Goal: Task Accomplishment & Management: Manage account settings

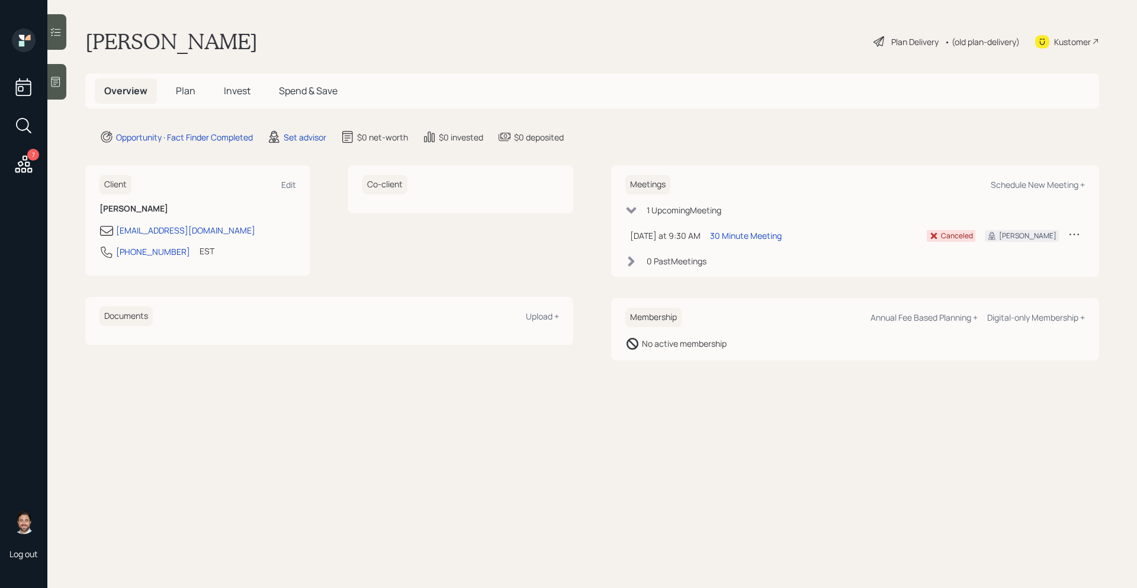
click at [998, 176] on div "Meetings Schedule New Meeting +" at bounding box center [855, 185] width 460 height 20
click at [1000, 182] on div "Schedule New Meeting +" at bounding box center [1038, 184] width 94 height 11
select select "round-[PERSON_NAME]"
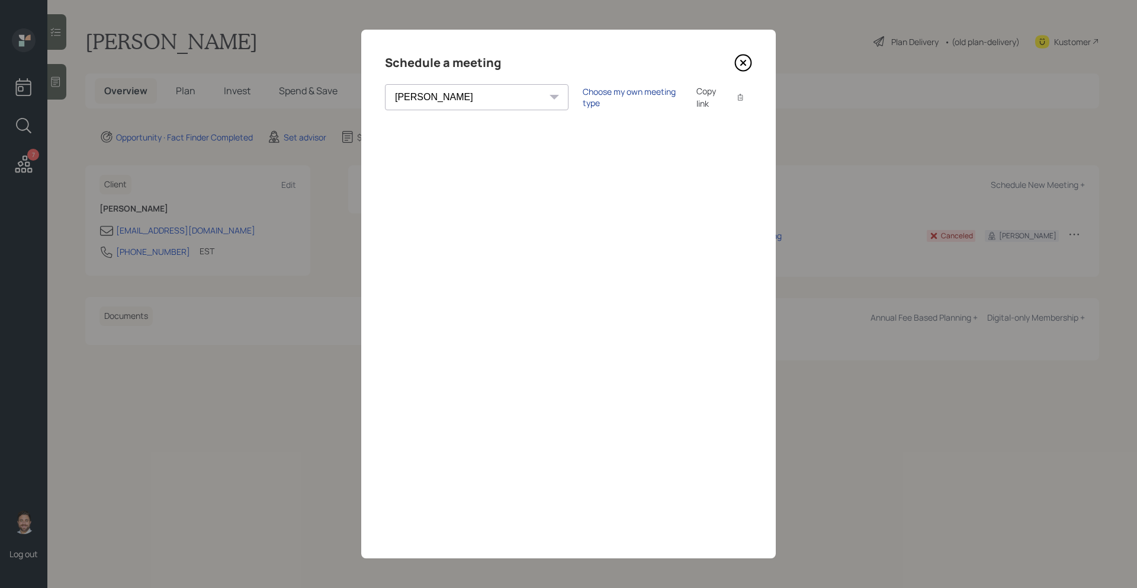
click at [583, 98] on div "Choose my own meeting type" at bounding box center [633, 97] width 100 height 23
click at [604, 100] on div "Use meeting type for lifecycle stage" at bounding box center [672, 97] width 136 height 11
click at [743, 63] on icon at bounding box center [743, 62] width 5 height 5
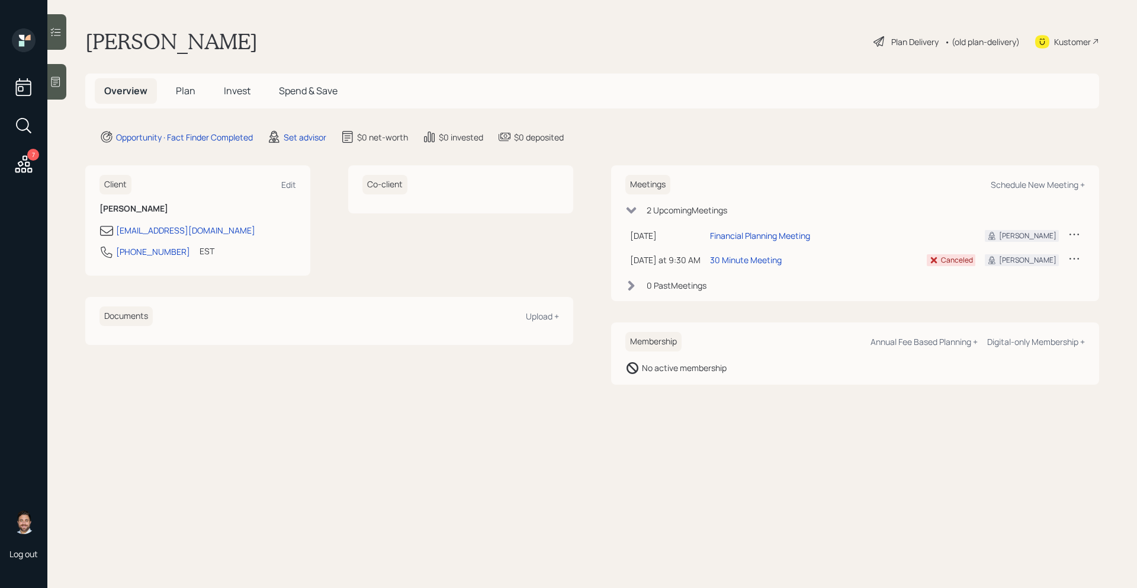
click at [1073, 236] on icon at bounding box center [1075, 234] width 12 height 12
click at [1014, 268] on div "Cancel" at bounding box center [1037, 267] width 85 height 11
click at [1048, 188] on div "Schedule New Meeting +" at bounding box center [1038, 184] width 94 height 11
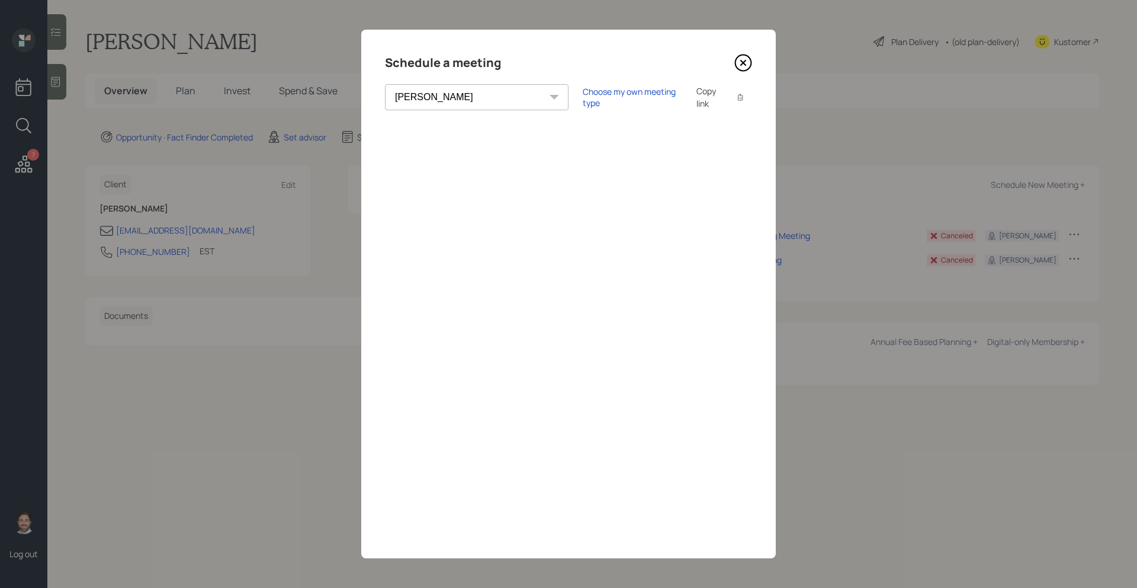
click at [434, 93] on select "Theresa Spinello Matthew Burke Aleksandra Szegda Eitan Bar-David Ian Yamey Trev…" at bounding box center [477, 97] width 184 height 26
select select "bffa7908-1b2a-4c79-9bb6-f0ec9aed22d3"
click at [385, 84] on select "Theresa Spinello Matthew Burke Aleksandra Szegda Eitan Bar-David Ian Yamey Trev…" at bounding box center [477, 97] width 184 height 26
click at [583, 97] on div "Choose my own meeting type" at bounding box center [633, 97] width 100 height 23
